Goal: Task Accomplishment & Management: Manage account settings

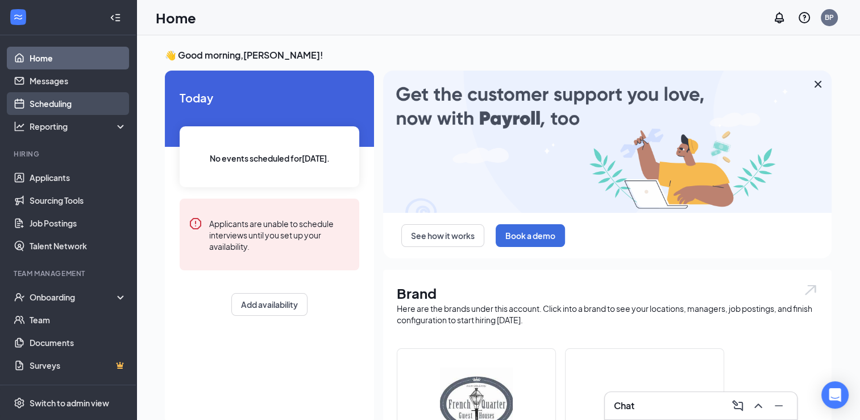
click at [40, 106] on link "Scheduling" at bounding box center [78, 103] width 97 height 23
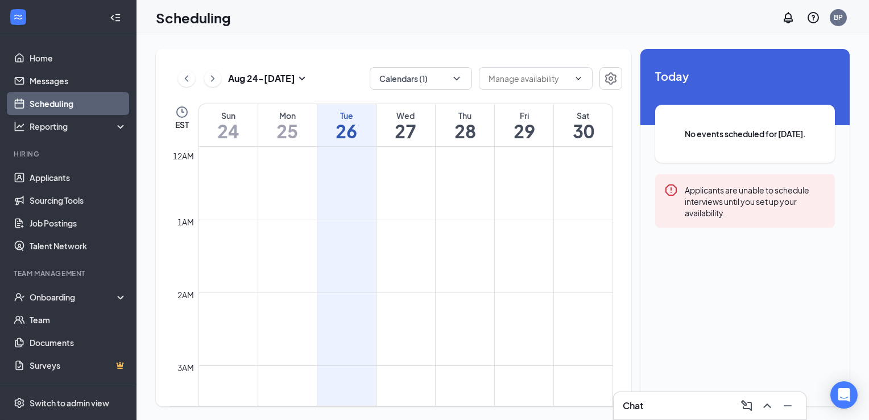
scroll to position [559, 0]
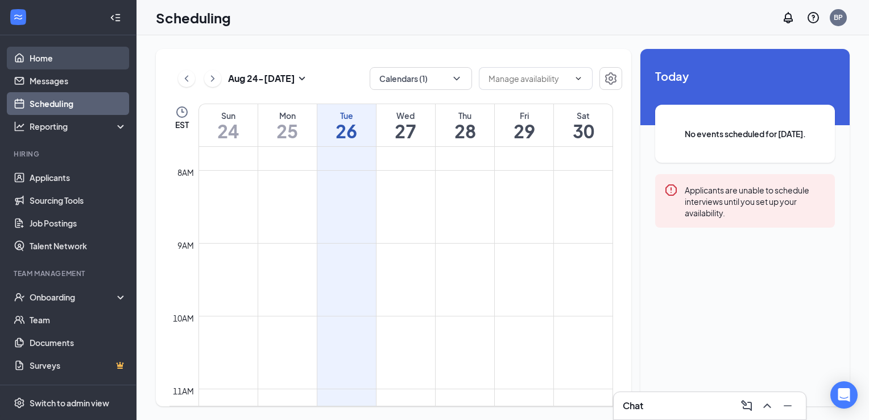
click at [34, 58] on link "Home" at bounding box center [78, 58] width 97 height 23
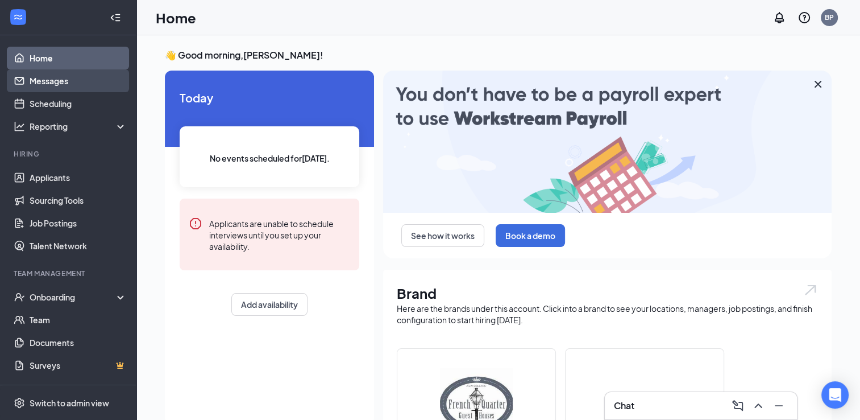
click at [36, 81] on link "Messages" at bounding box center [78, 80] width 97 height 23
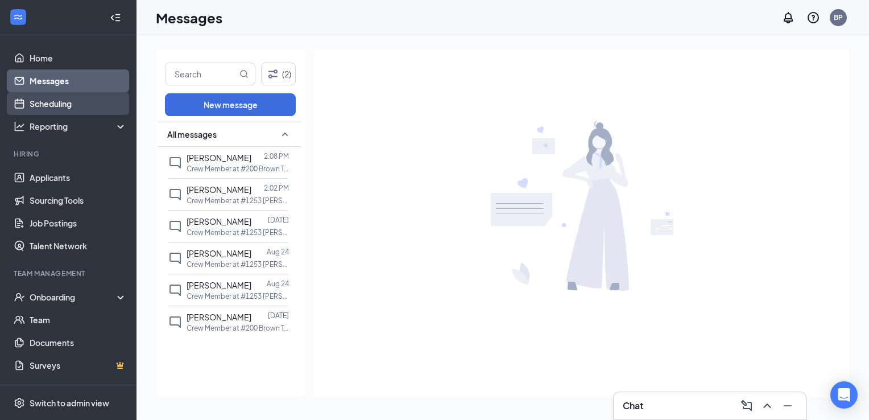
click at [47, 104] on link "Scheduling" at bounding box center [78, 103] width 97 height 23
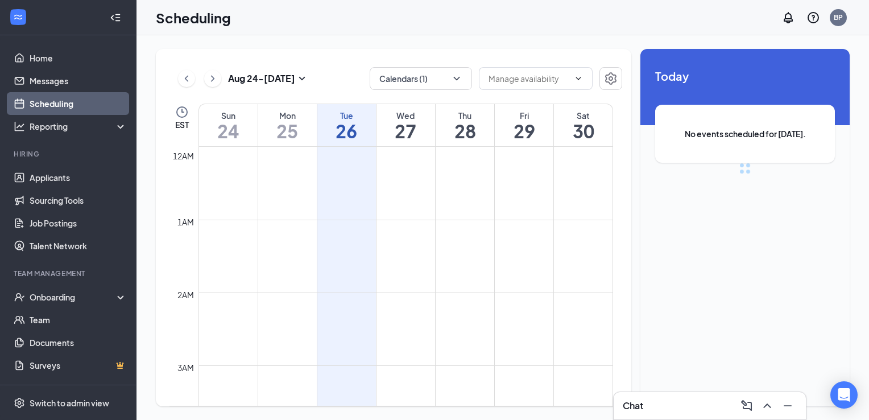
scroll to position [559, 0]
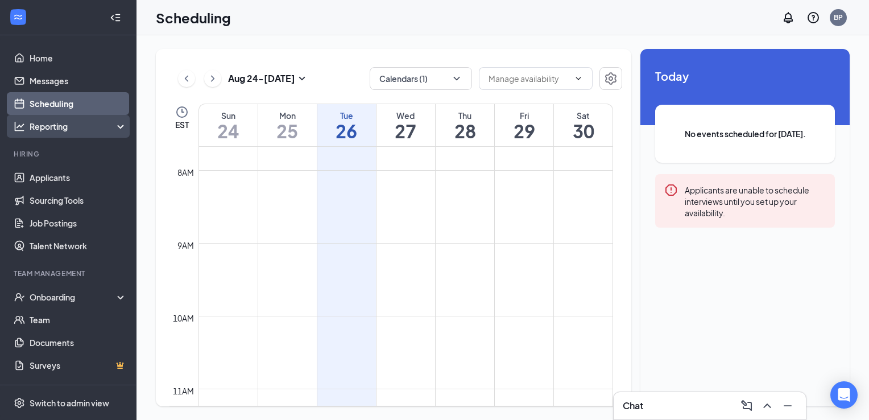
click at [54, 129] on div "Reporting" at bounding box center [79, 126] width 98 height 11
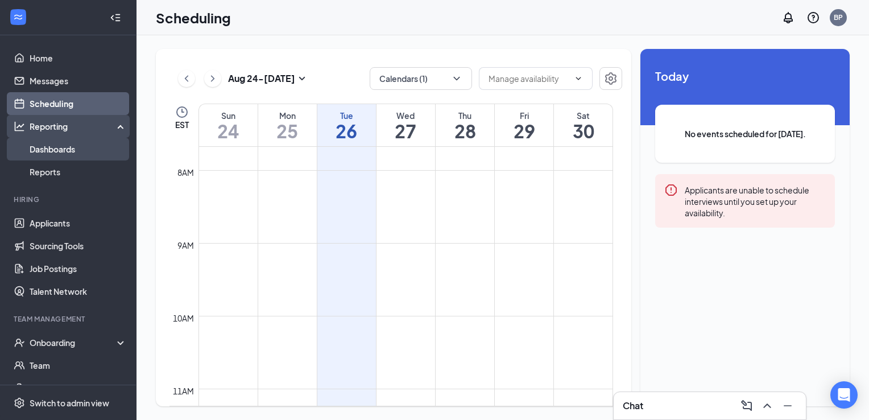
click at [56, 149] on link "Dashboards" at bounding box center [78, 149] width 97 height 23
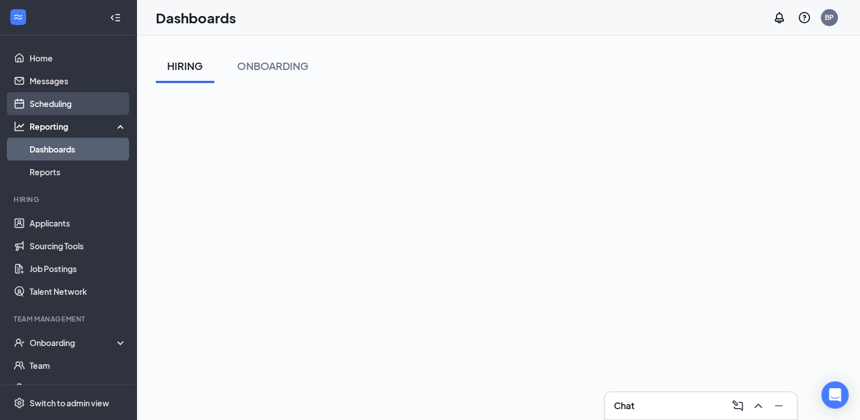
click at [32, 102] on link "Scheduling" at bounding box center [78, 103] width 97 height 23
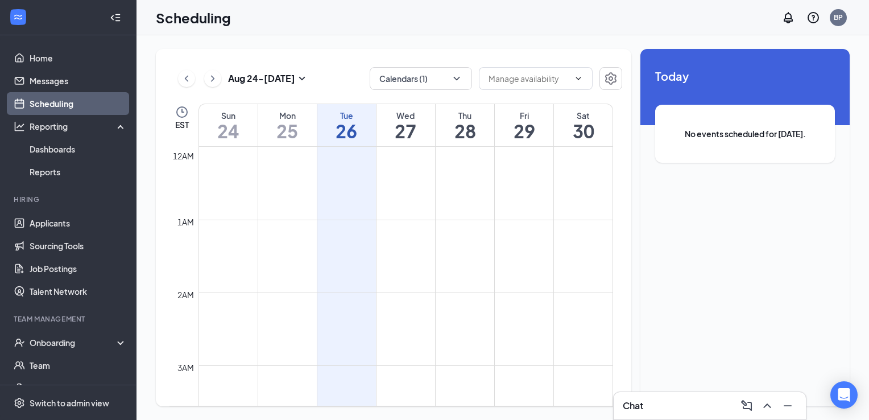
scroll to position [559, 0]
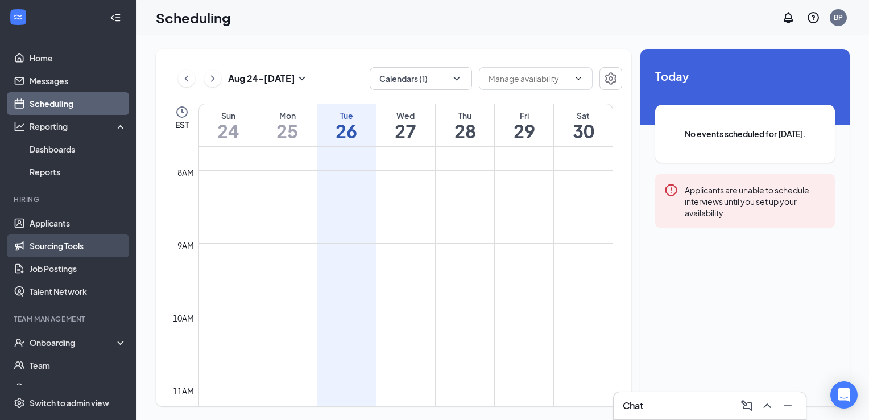
click at [59, 246] on link "Sourcing Tools" at bounding box center [78, 245] width 97 height 23
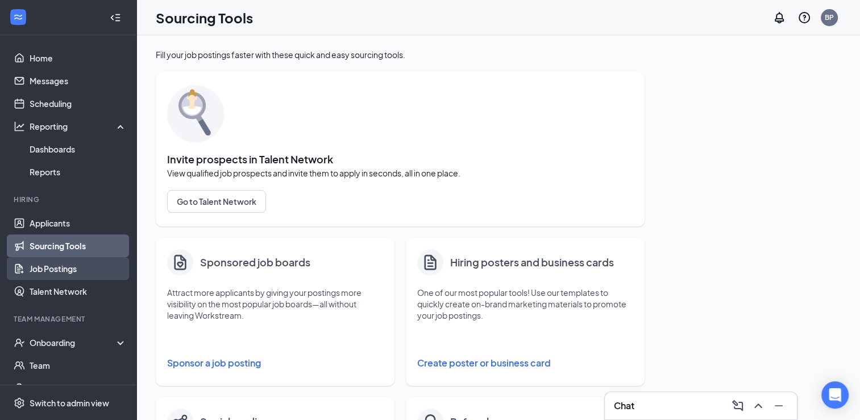
click at [57, 268] on link "Job Postings" at bounding box center [78, 268] width 97 height 23
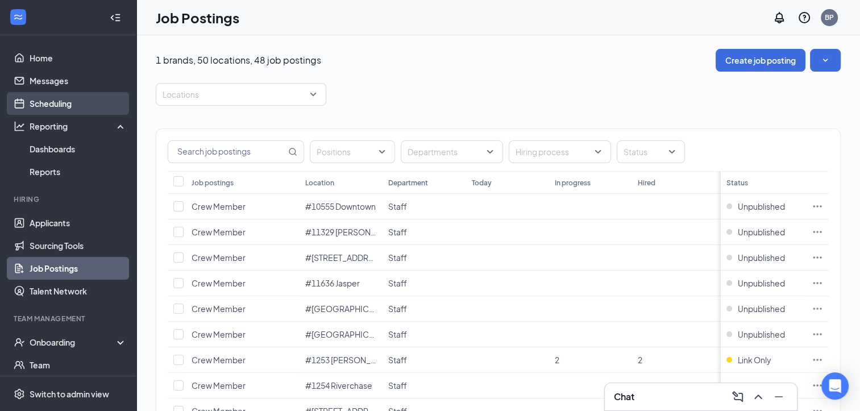
click at [57, 103] on link "Scheduling" at bounding box center [78, 103] width 97 height 23
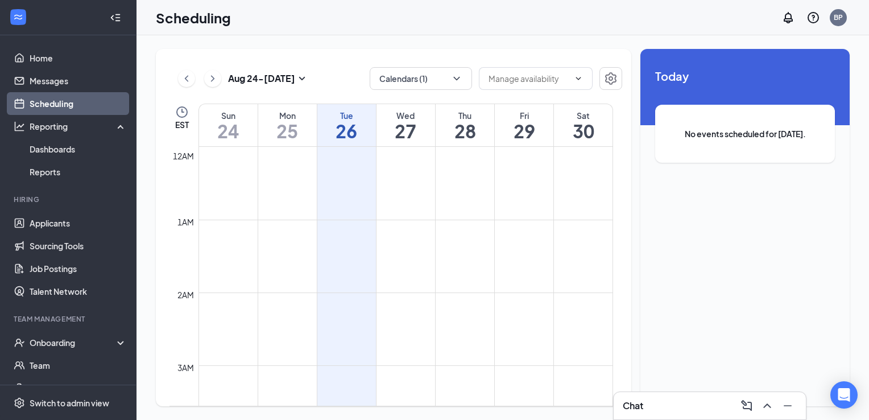
scroll to position [559, 0]
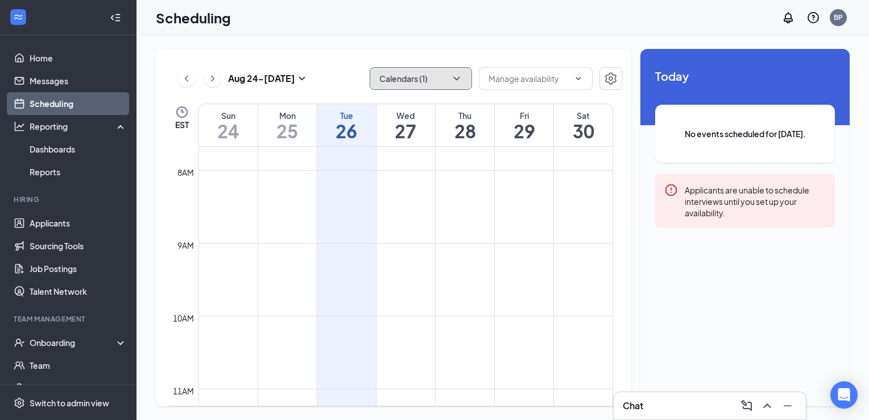
click at [453, 76] on icon "ChevronDown" at bounding box center [456, 78] width 11 height 11
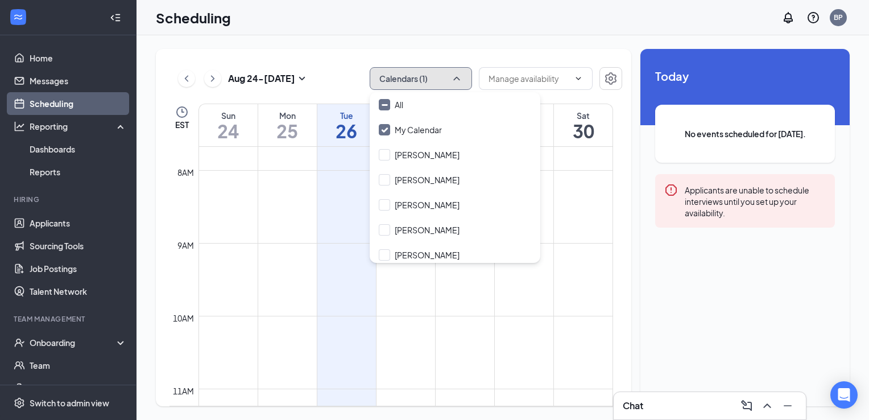
click at [454, 73] on icon "ChevronUp" at bounding box center [456, 78] width 11 height 11
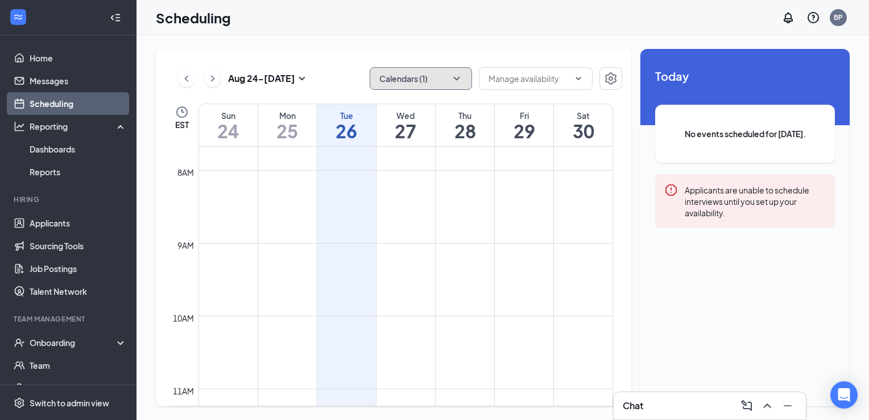
click at [454, 73] on icon "ChevronDown" at bounding box center [456, 78] width 11 height 11
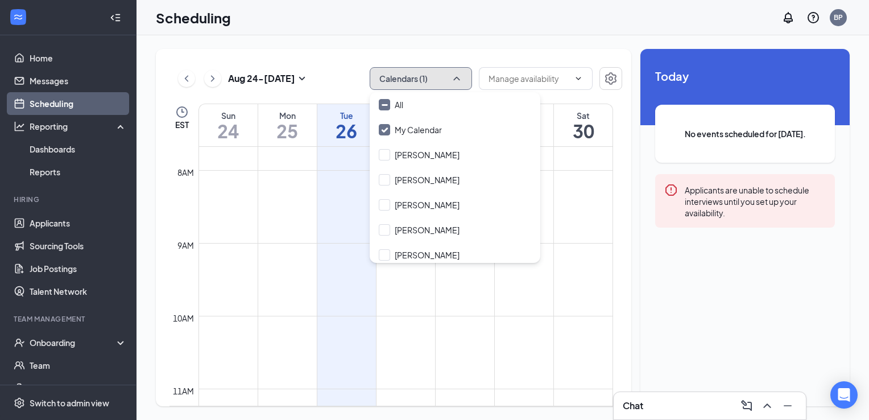
click at [454, 73] on icon "ChevronUp" at bounding box center [456, 78] width 11 height 11
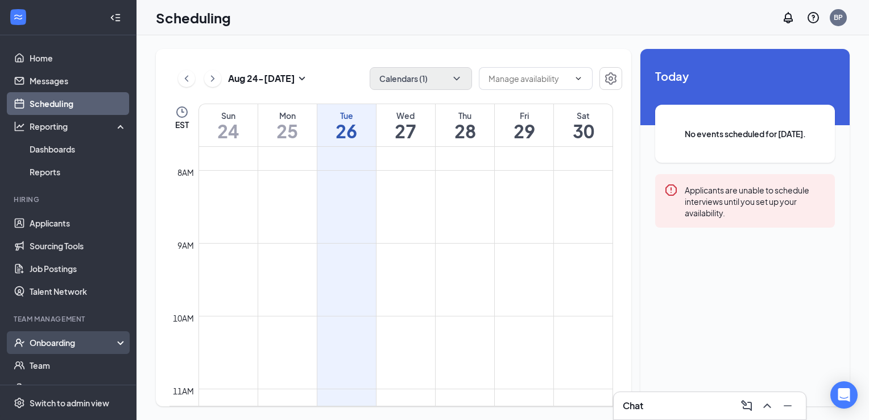
click at [54, 342] on div "Onboarding" at bounding box center [74, 342] width 88 height 11
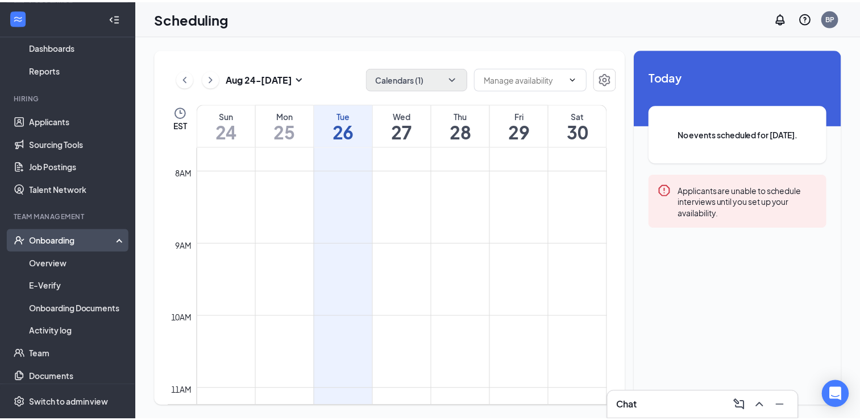
scroll to position [171, 0]
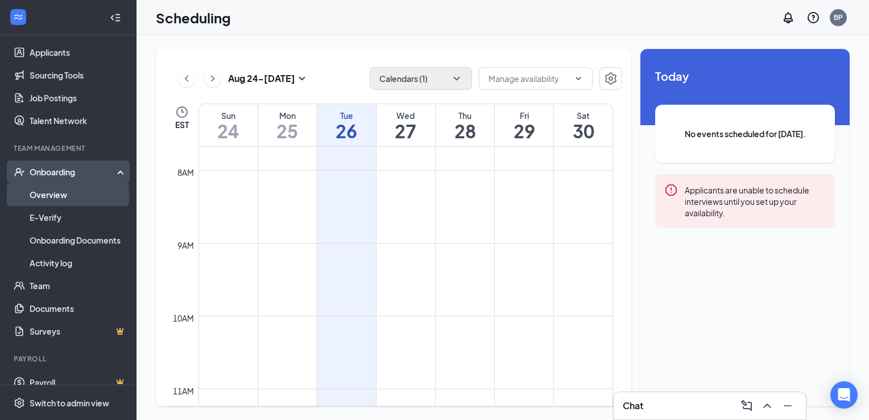
click at [53, 194] on link "Overview" at bounding box center [78, 194] width 97 height 23
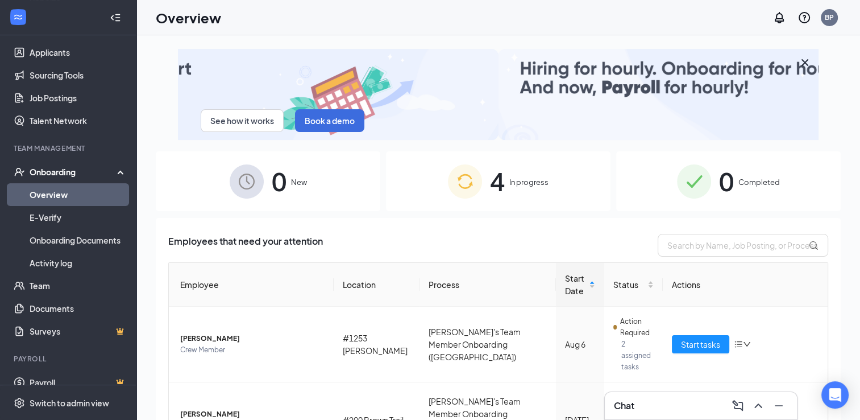
click at [468, 181] on img at bounding box center [465, 181] width 34 height 34
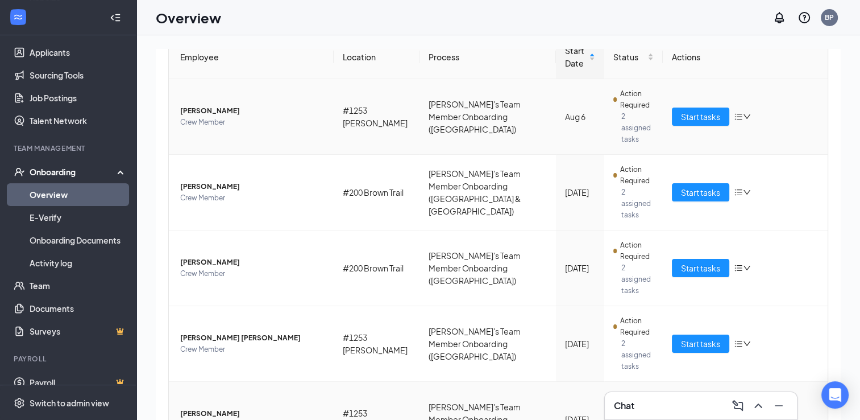
scroll to position [246, 0]
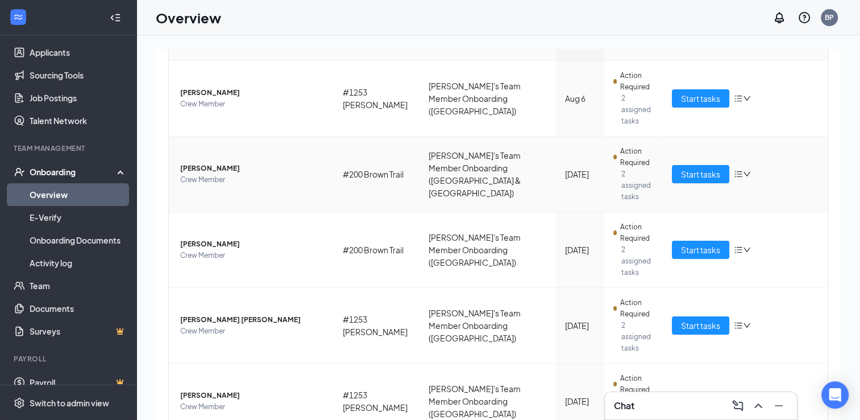
click at [204, 163] on span "[PERSON_NAME]" at bounding box center [252, 168] width 144 height 11
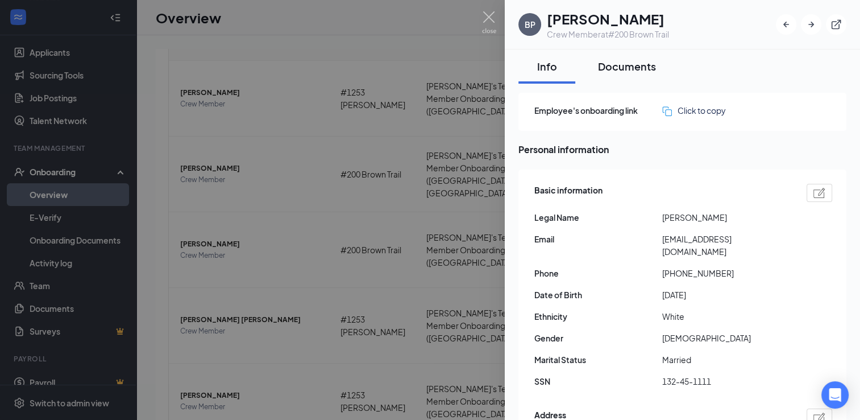
click at [622, 69] on div "Documents" at bounding box center [627, 66] width 58 height 14
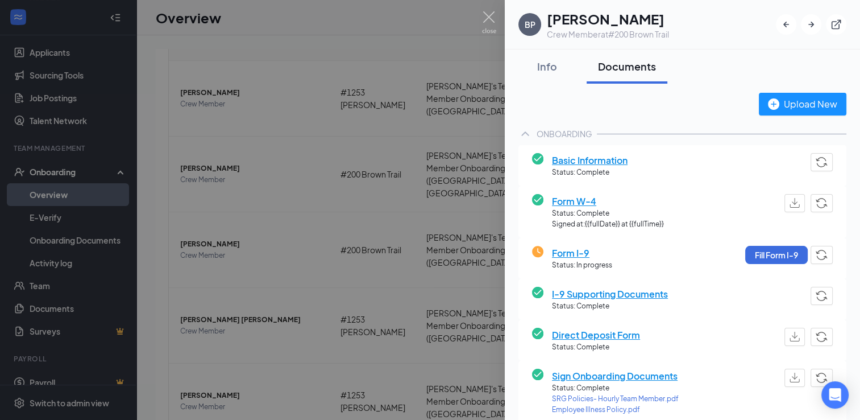
click at [569, 256] on span "Form I-9" at bounding box center [582, 253] width 60 height 14
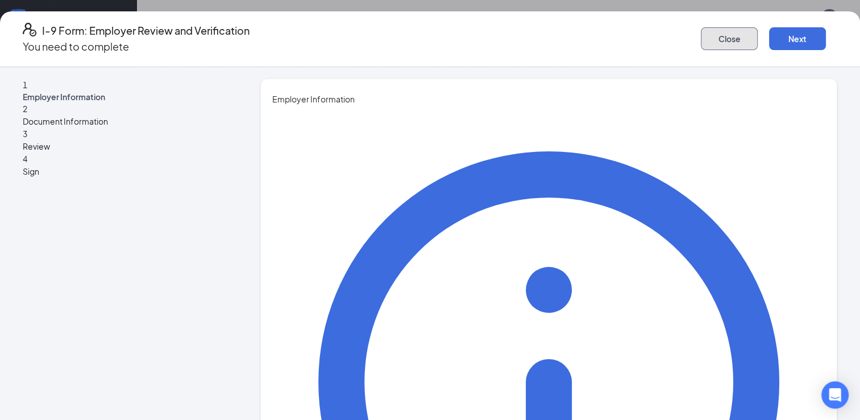
click at [701, 31] on button "Close" at bounding box center [729, 38] width 57 height 23
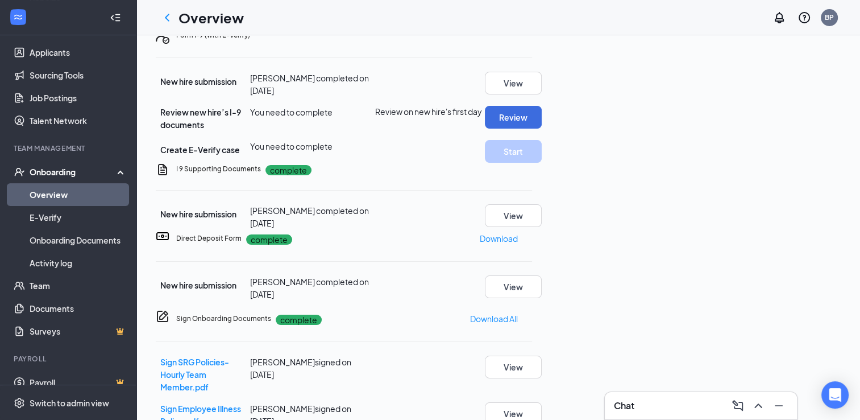
scroll to position [284, 0]
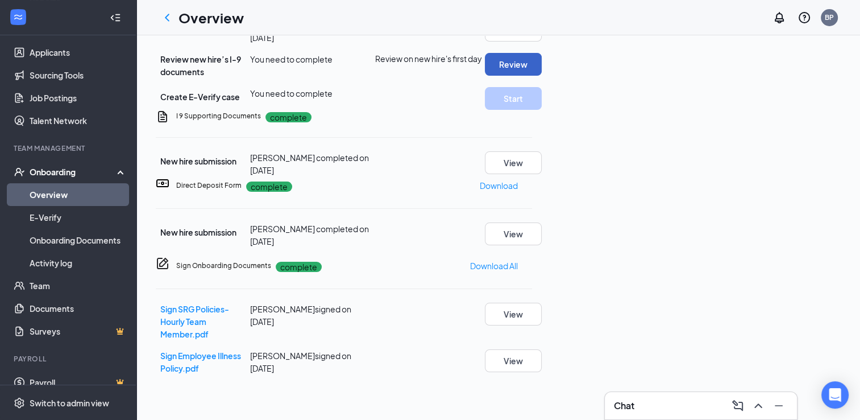
click at [542, 76] on button "Review" at bounding box center [513, 64] width 57 height 23
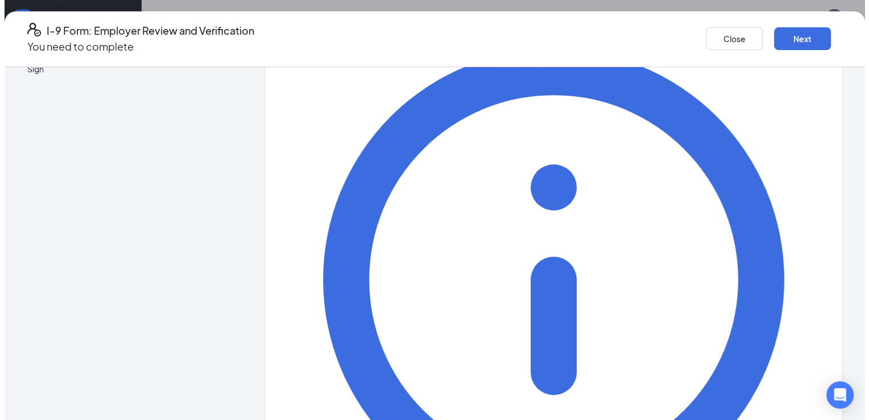
scroll to position [0, 0]
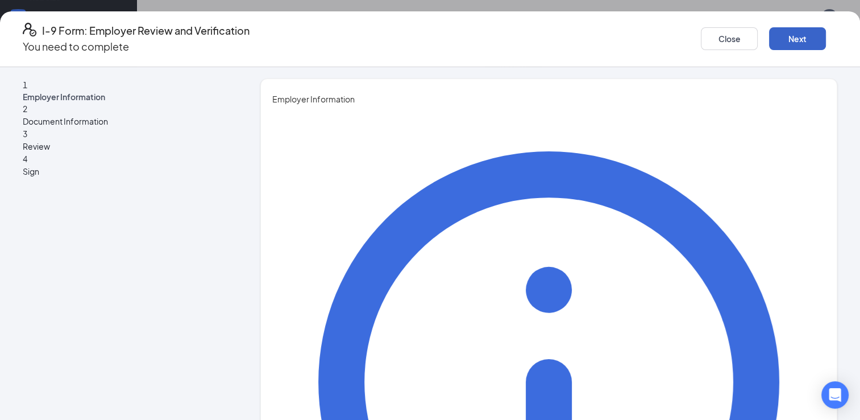
click at [769, 36] on button "Next" at bounding box center [797, 38] width 57 height 23
click at [701, 33] on button "Close" at bounding box center [729, 38] width 57 height 23
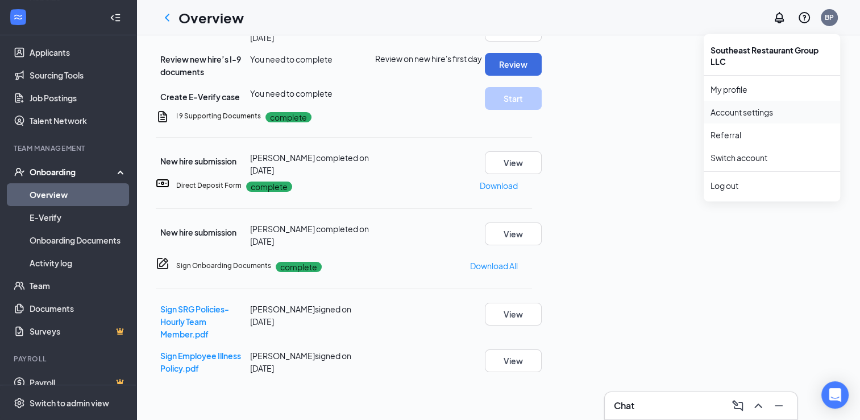
click at [732, 111] on link "Account settings" at bounding box center [772, 111] width 123 height 11
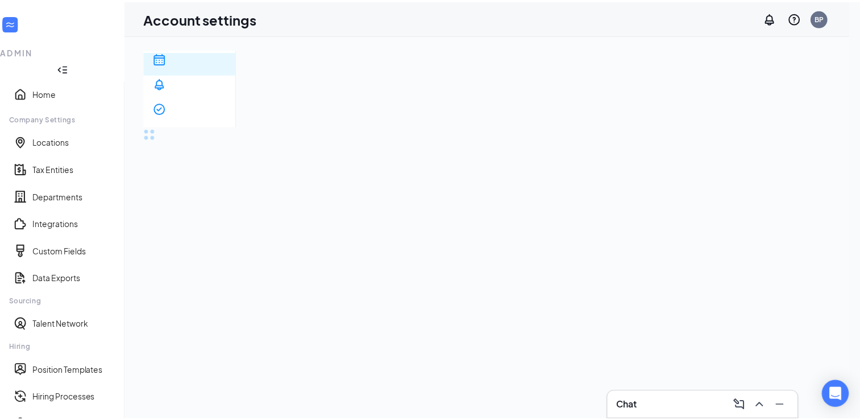
scroll to position [150, 0]
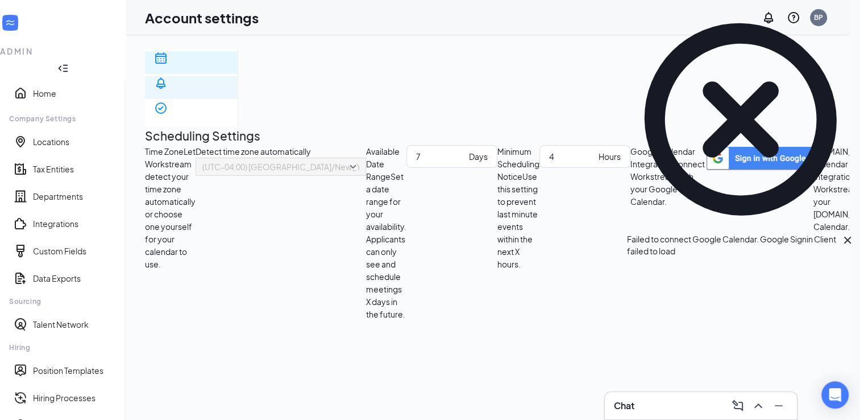
click at [229, 113] on div "Notification settings" at bounding box center [191, 124] width 74 height 23
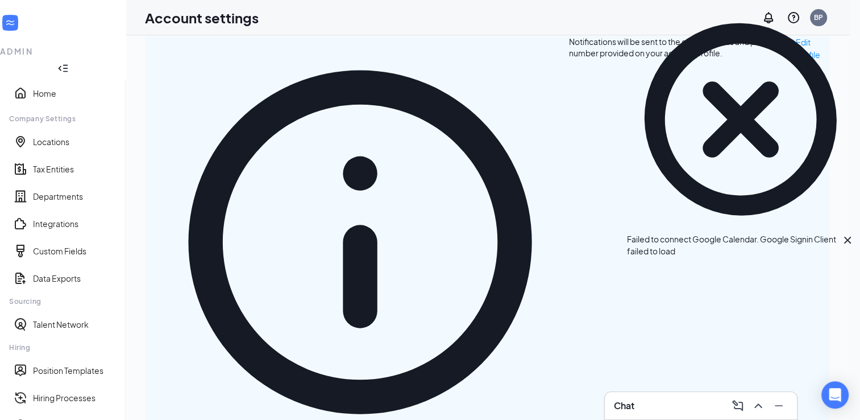
scroll to position [171, 0]
